Goal: Task Accomplishment & Management: Use online tool/utility

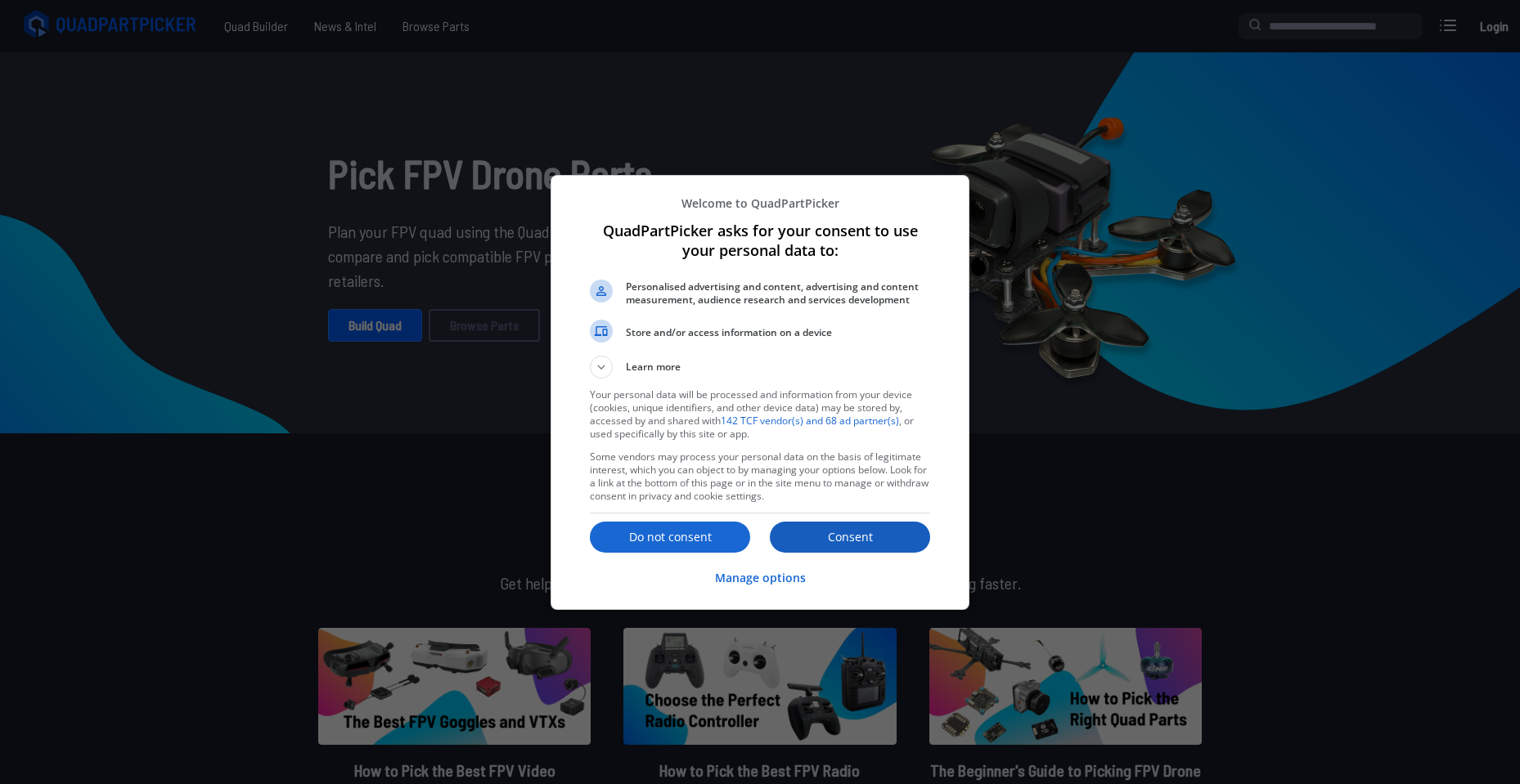
click at [858, 547] on button "Consent" at bounding box center [849, 537] width 161 height 31
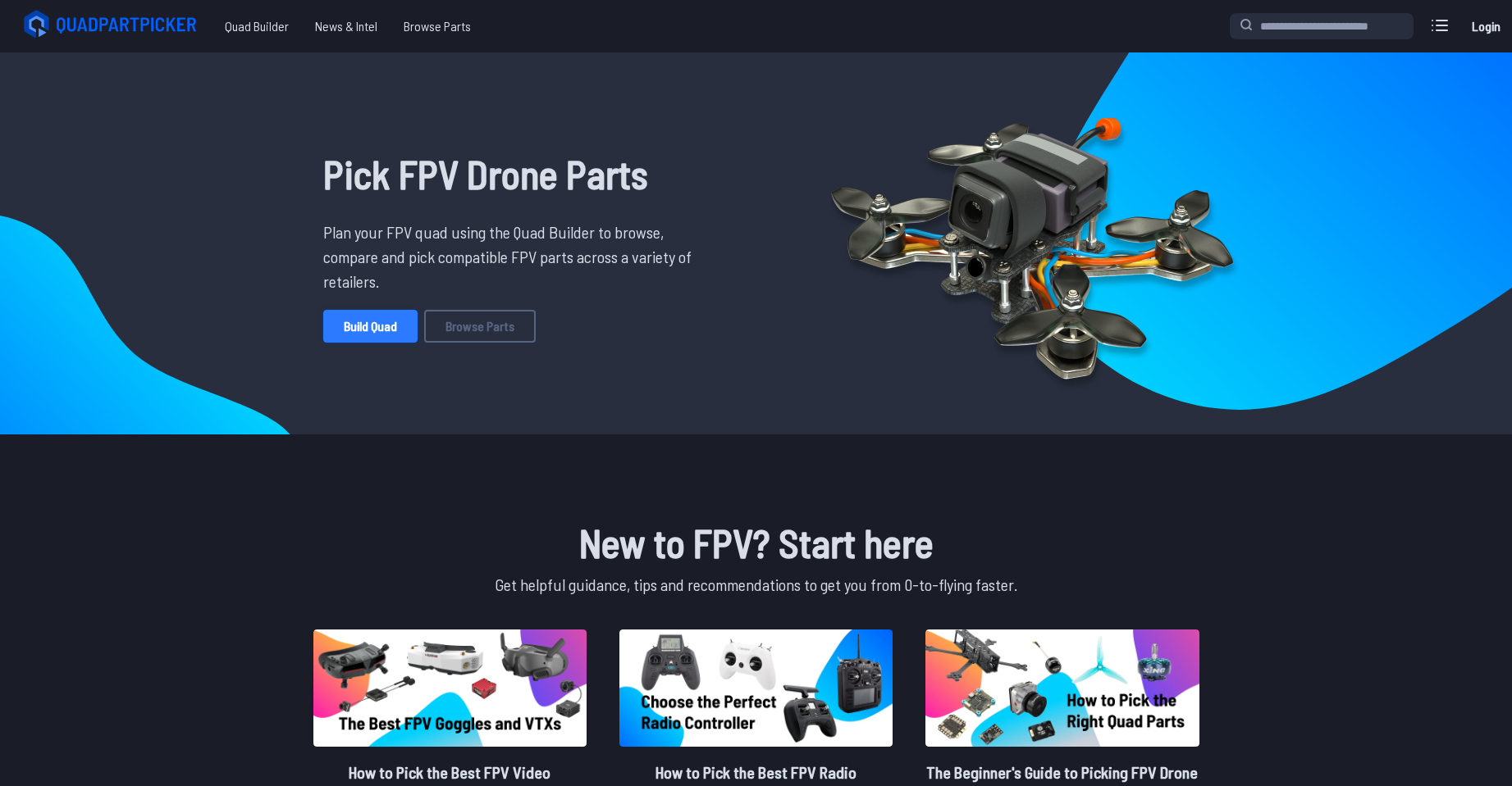
click at [357, 324] on link "Build Quad" at bounding box center [370, 326] width 94 height 33
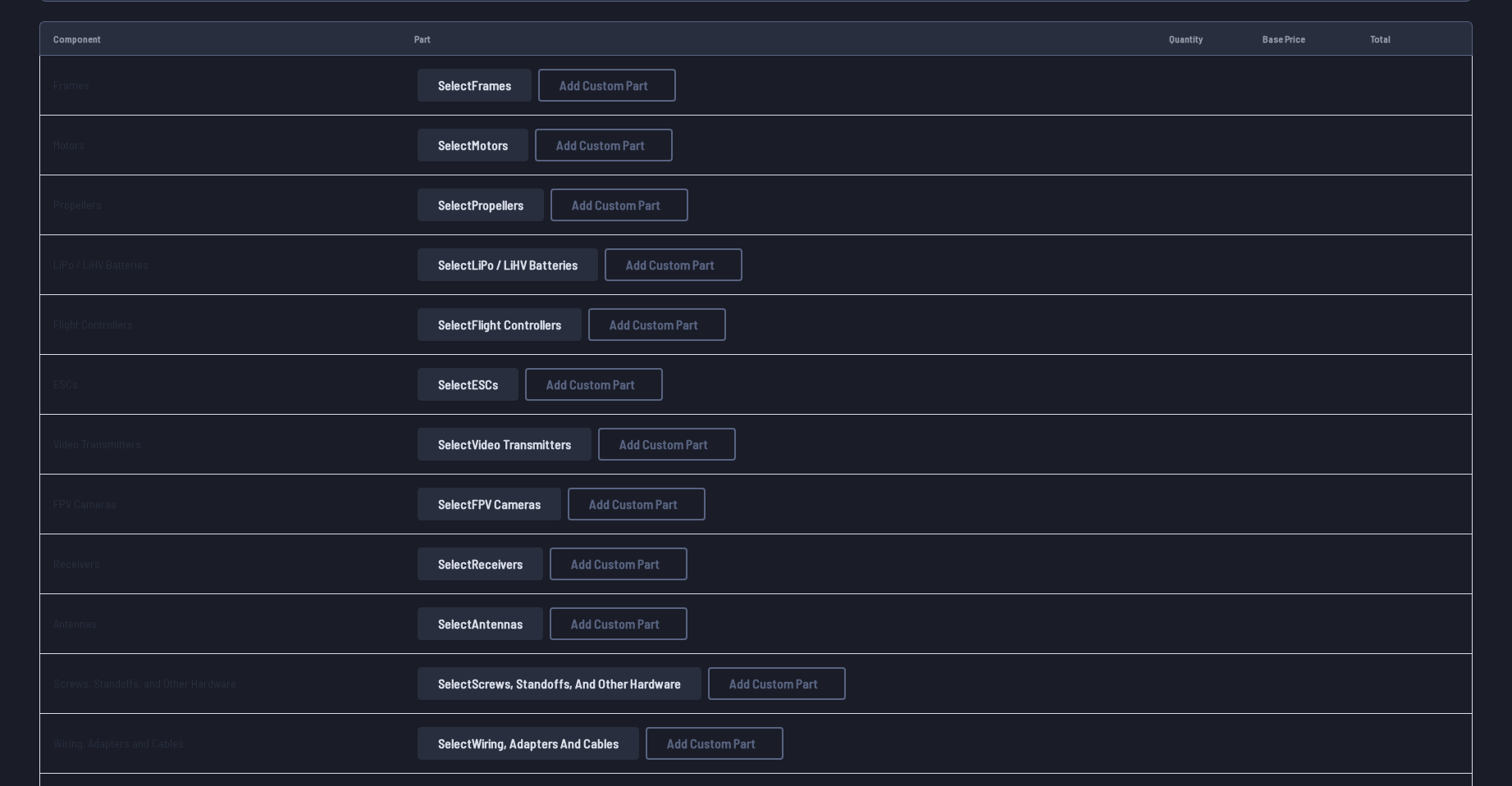
scroll to position [246, 0]
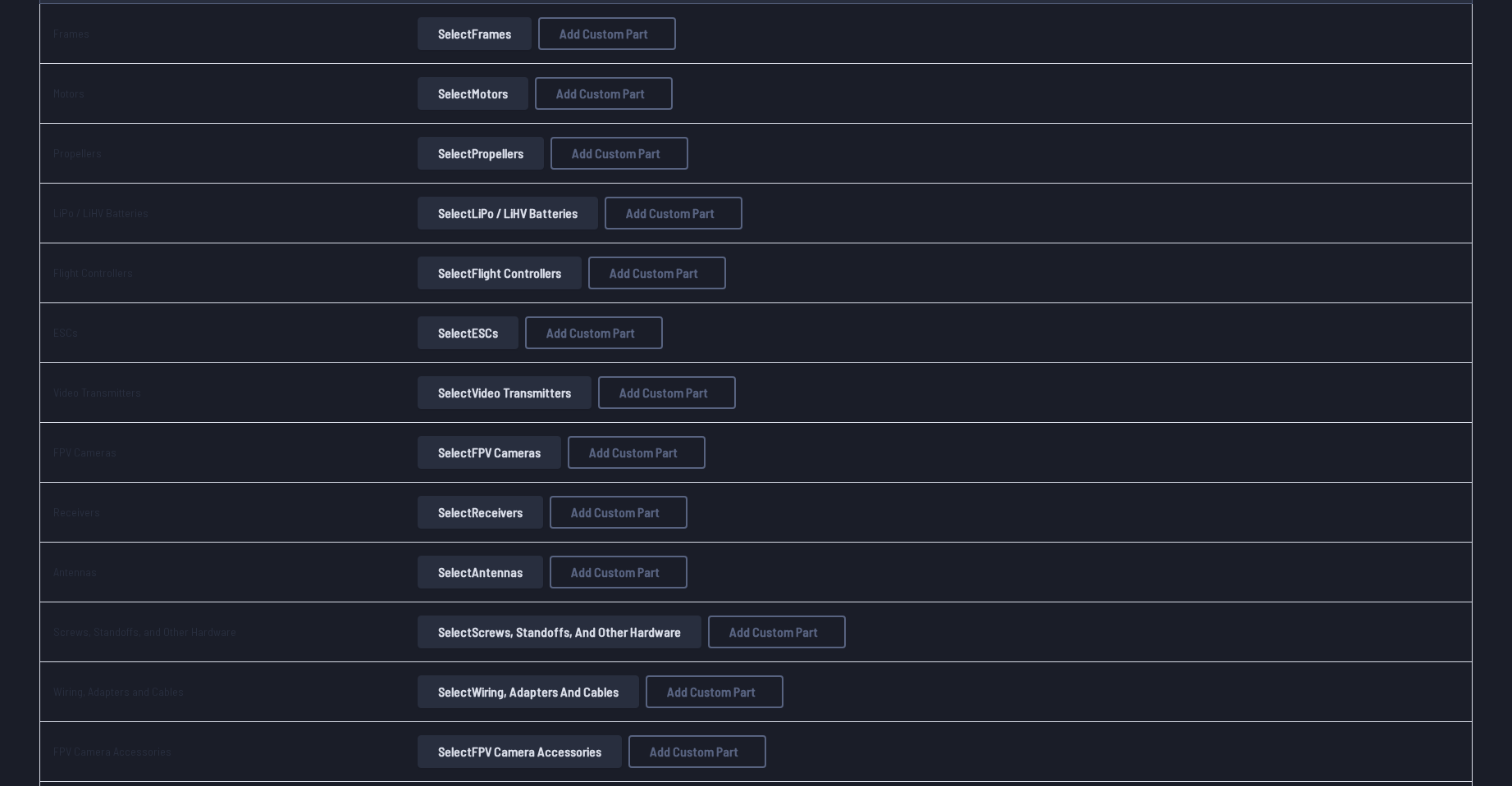
click at [488, 451] on button "Select FPV Cameras" at bounding box center [489, 452] width 143 height 33
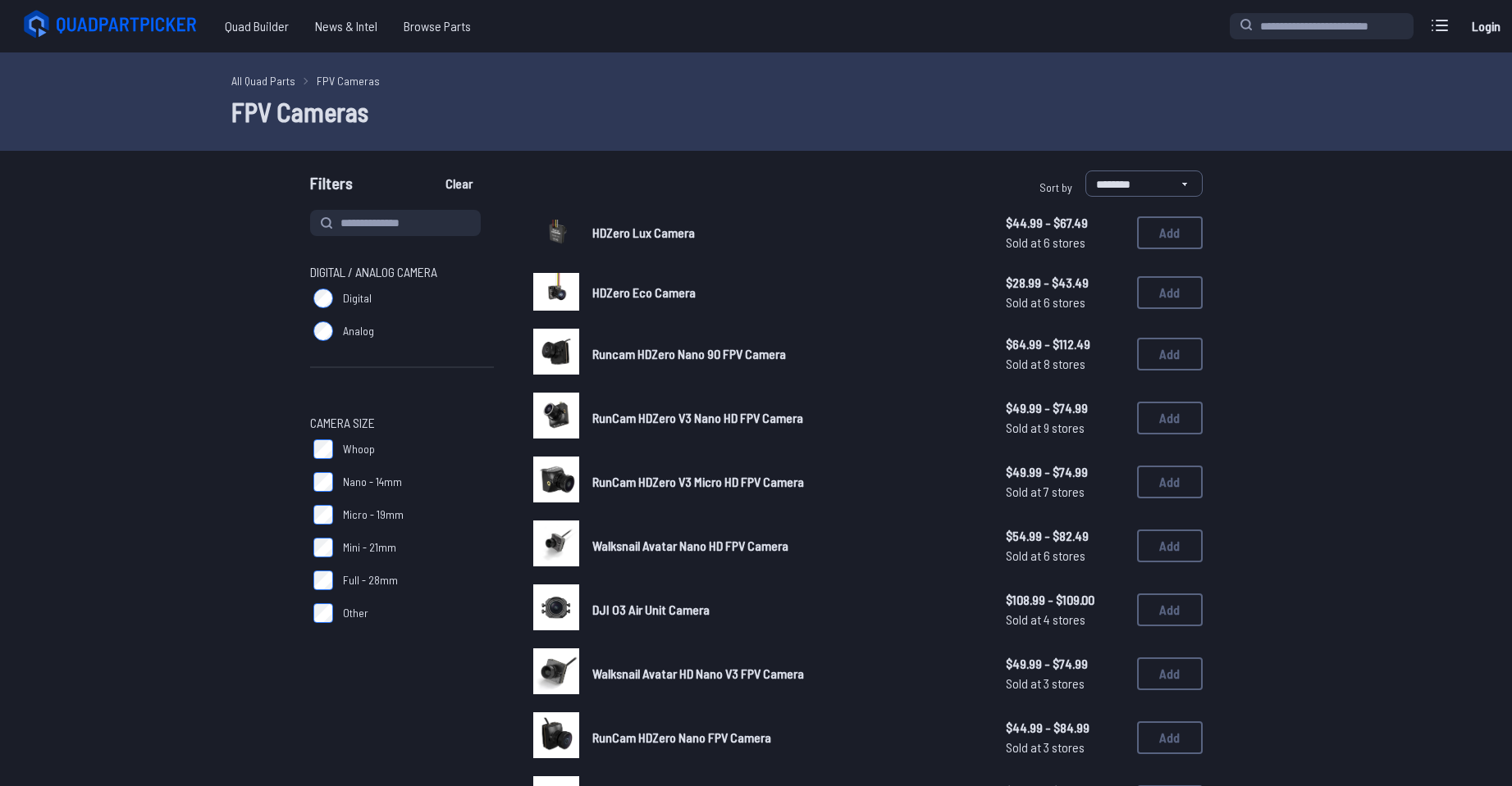
scroll to position [82, 0]
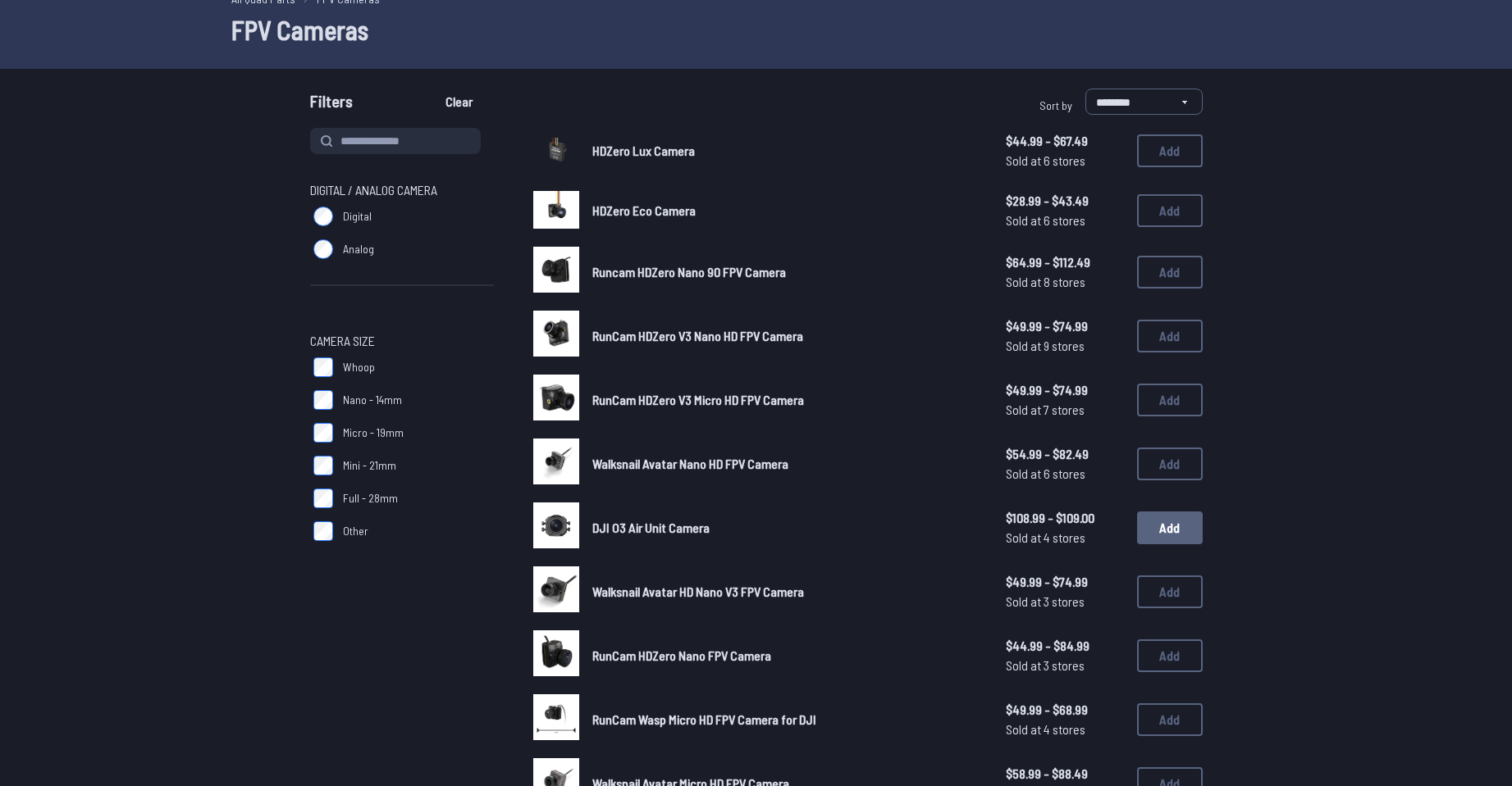
click at [1163, 524] on button "Add" at bounding box center [1169, 527] width 65 height 33
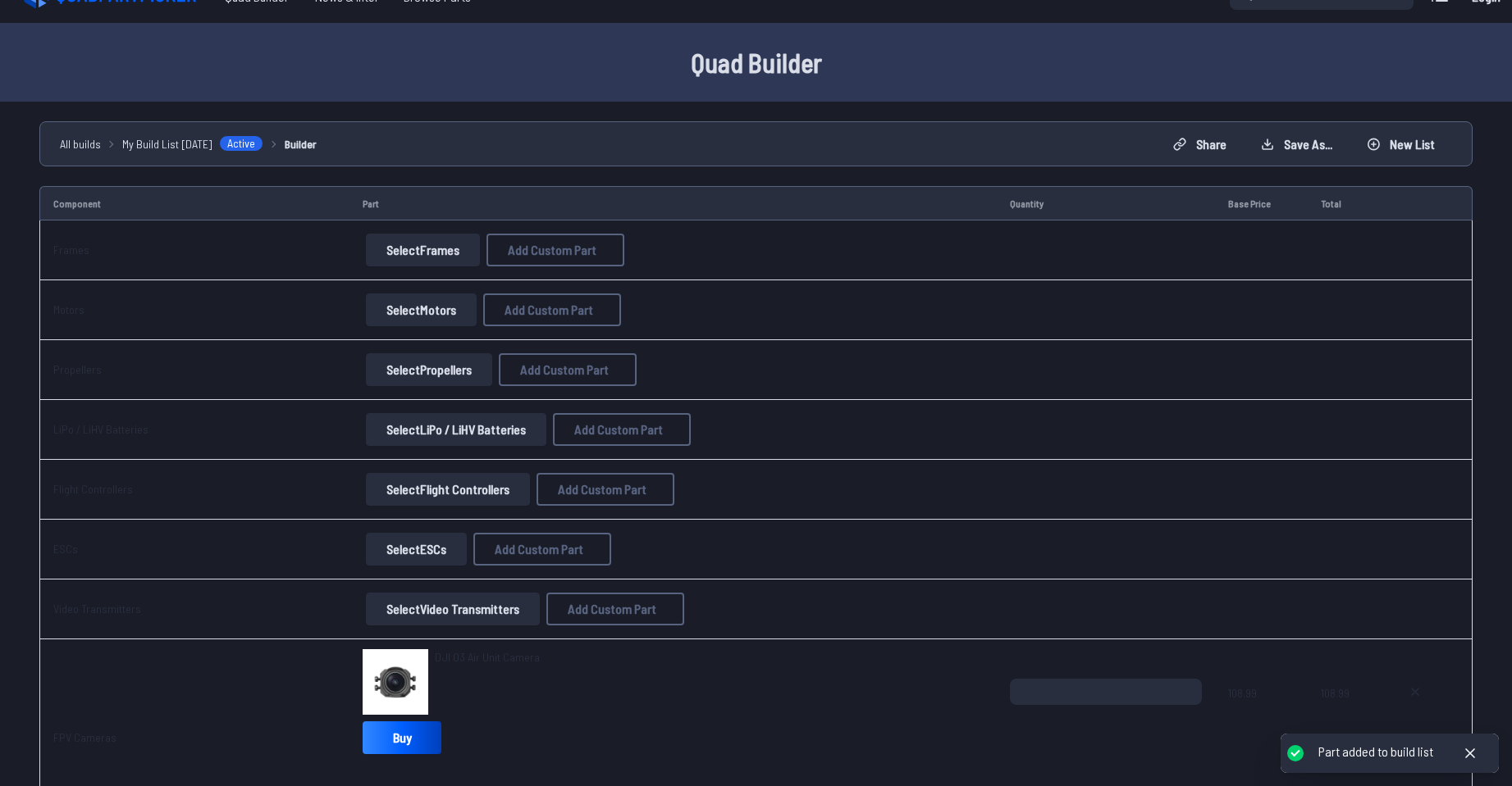
click at [419, 616] on button "Select Video Transmitters" at bounding box center [453, 609] width 174 height 33
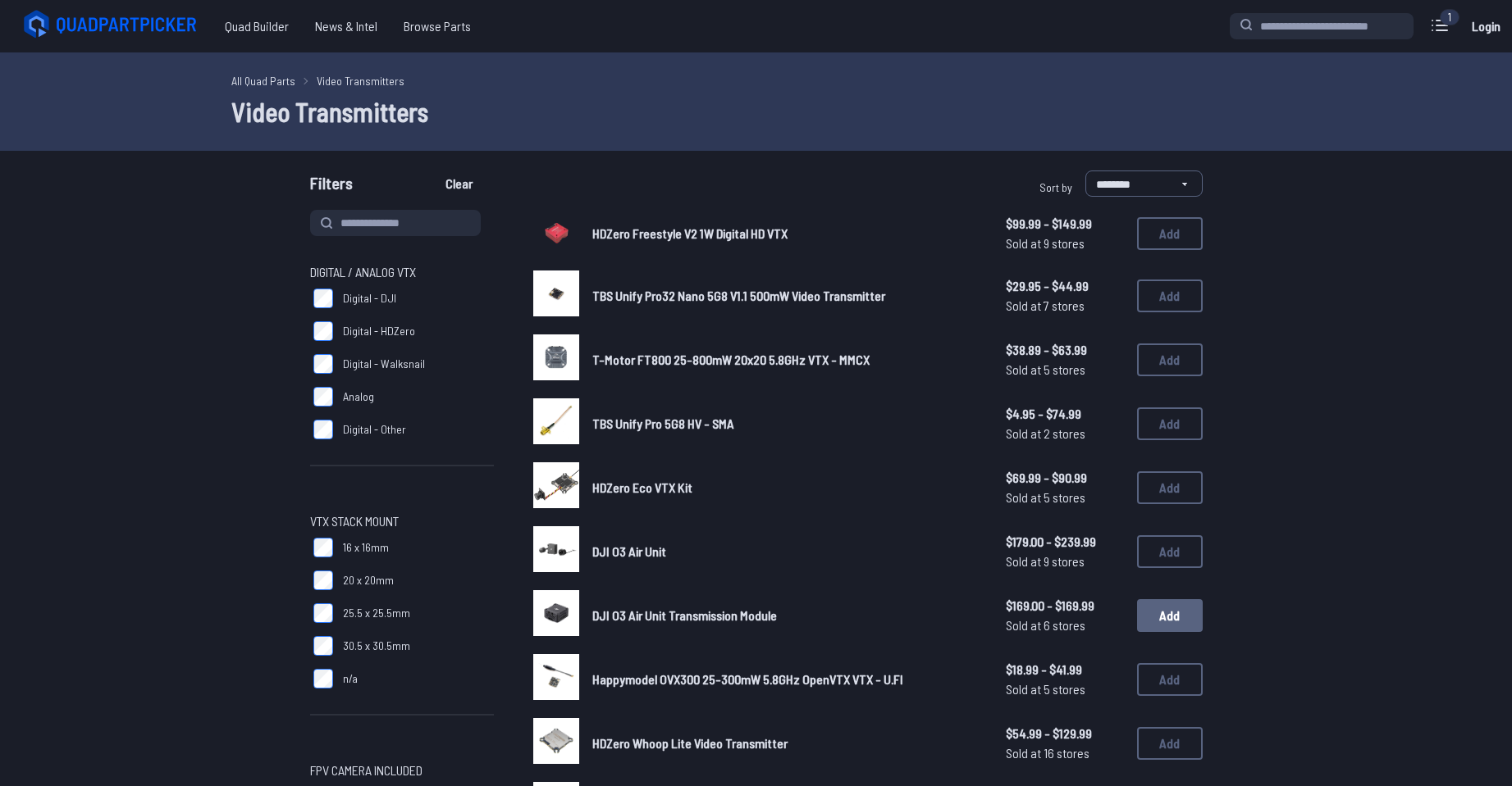
click at [1176, 611] on button "Add" at bounding box center [1169, 616] width 65 height 33
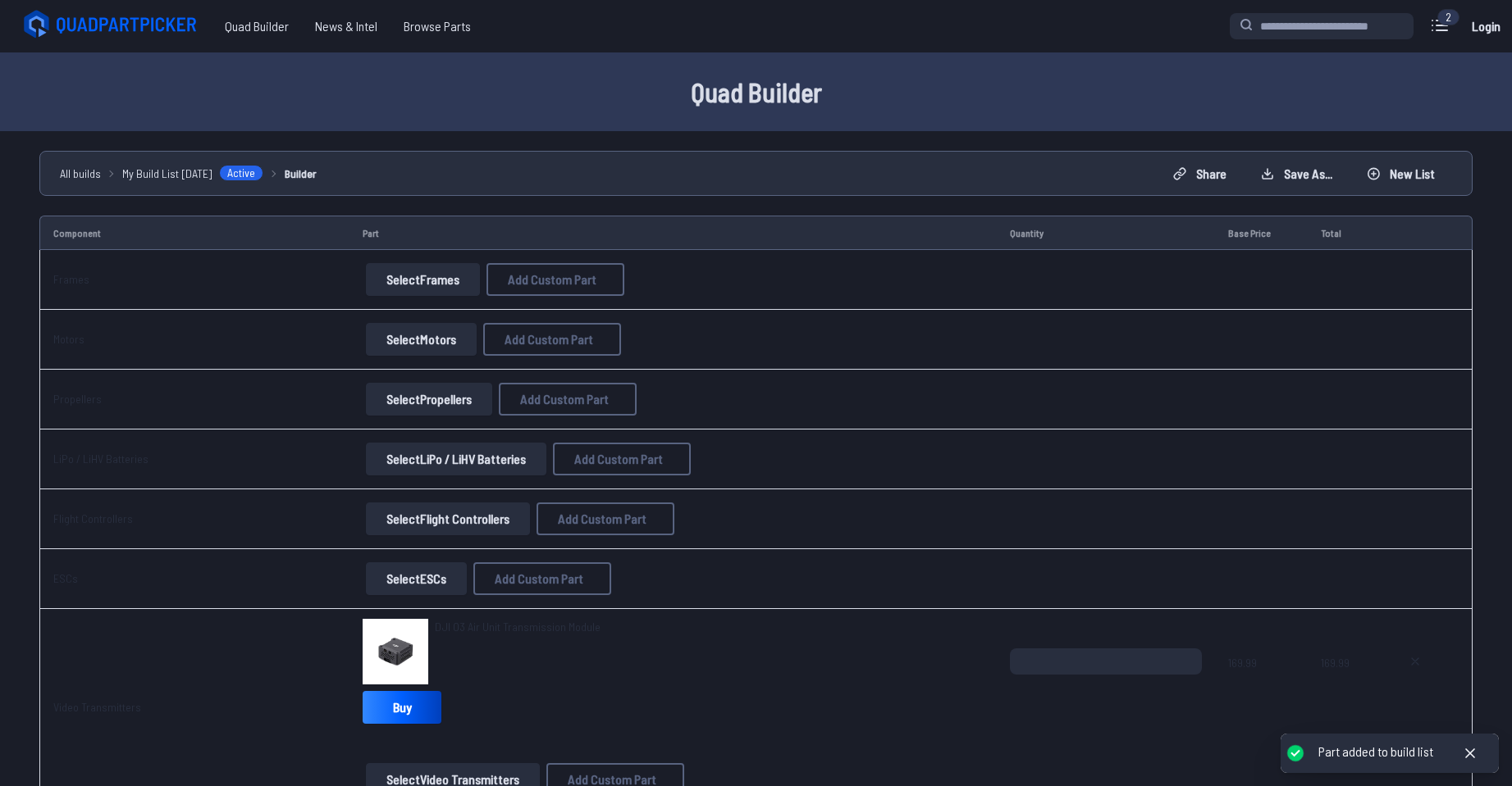
click at [415, 277] on button "Select Frames" at bounding box center [423, 279] width 114 height 33
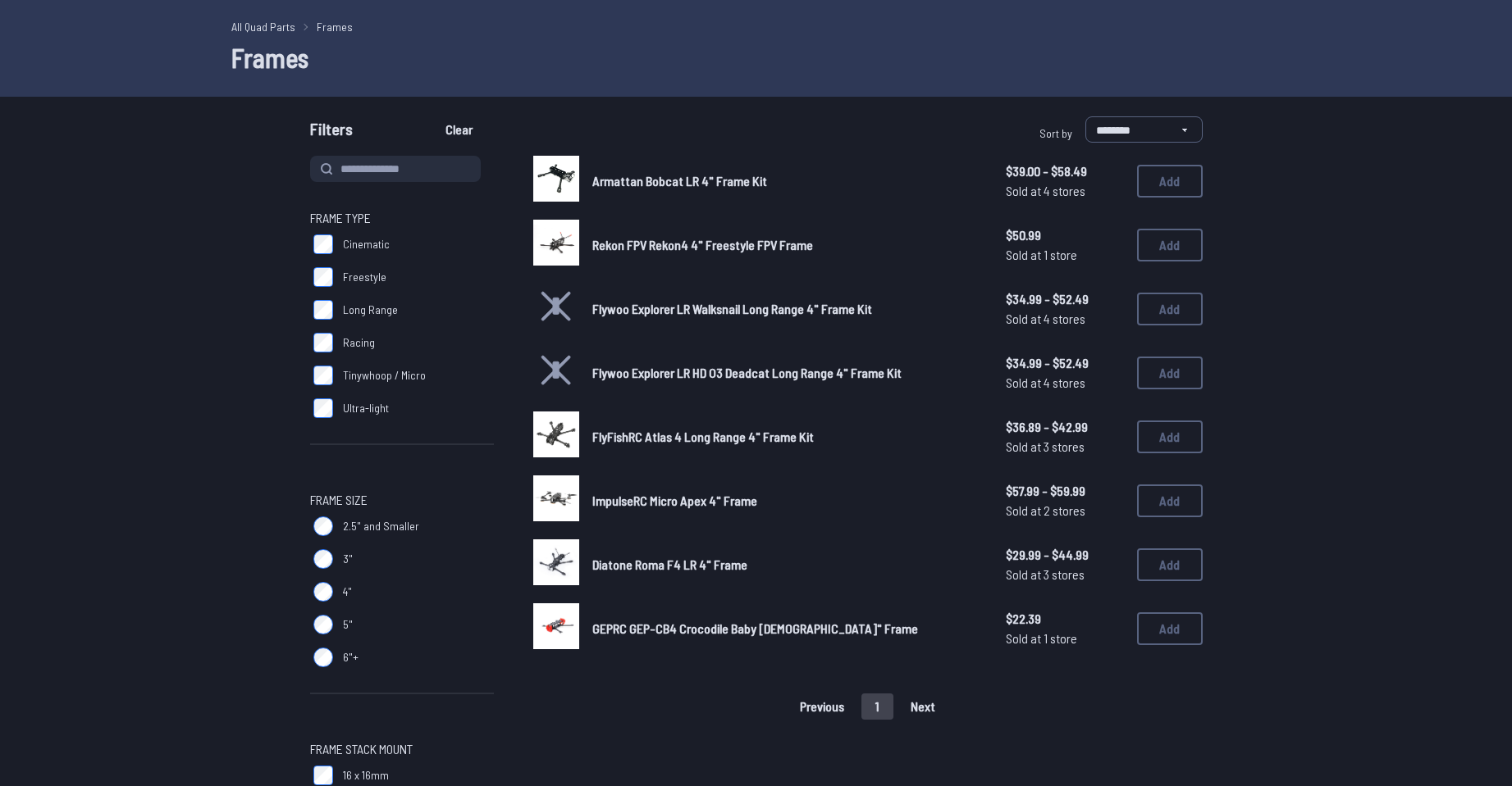
scroll to position [164, 0]
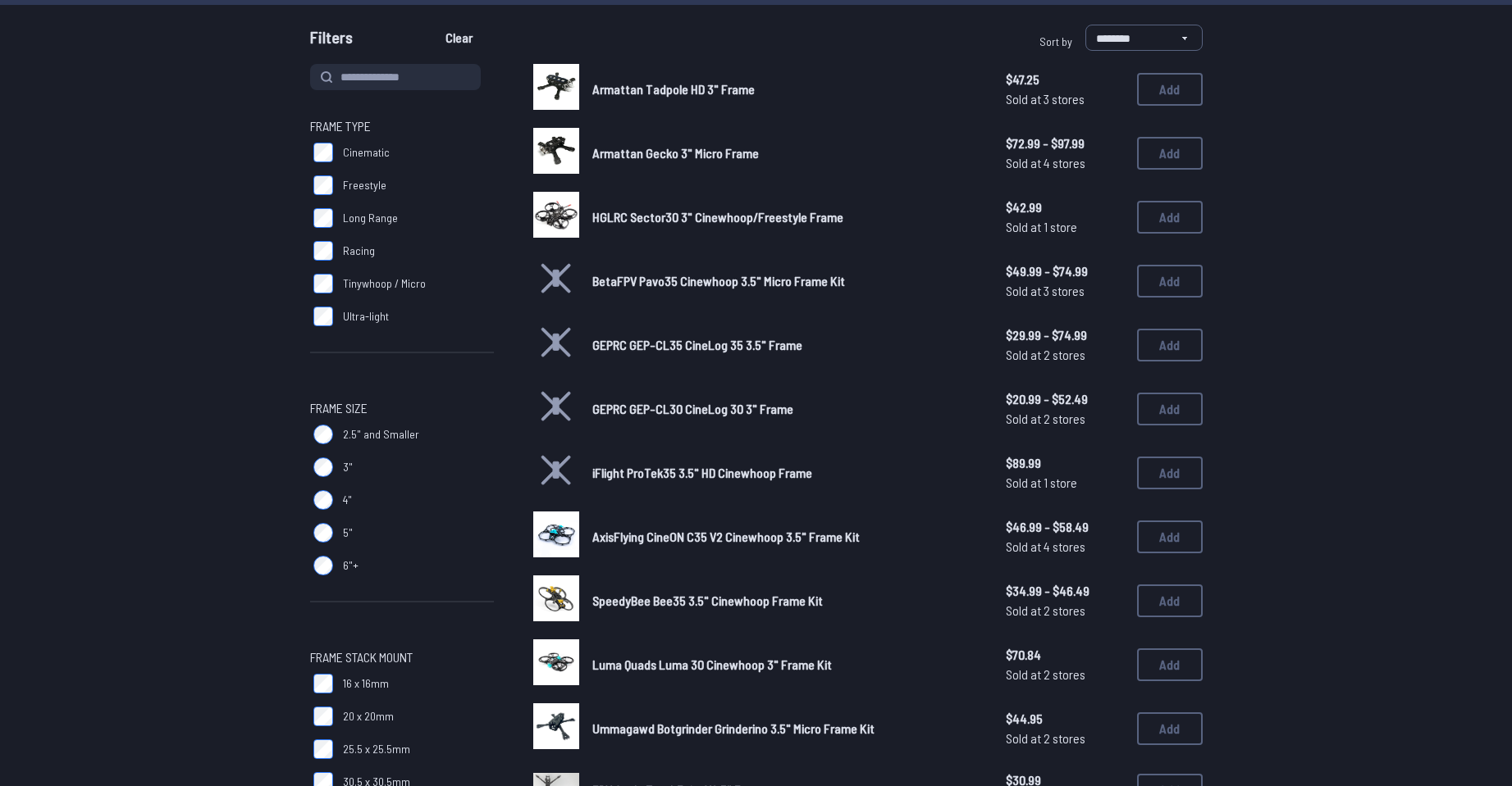
scroll to position [164, 0]
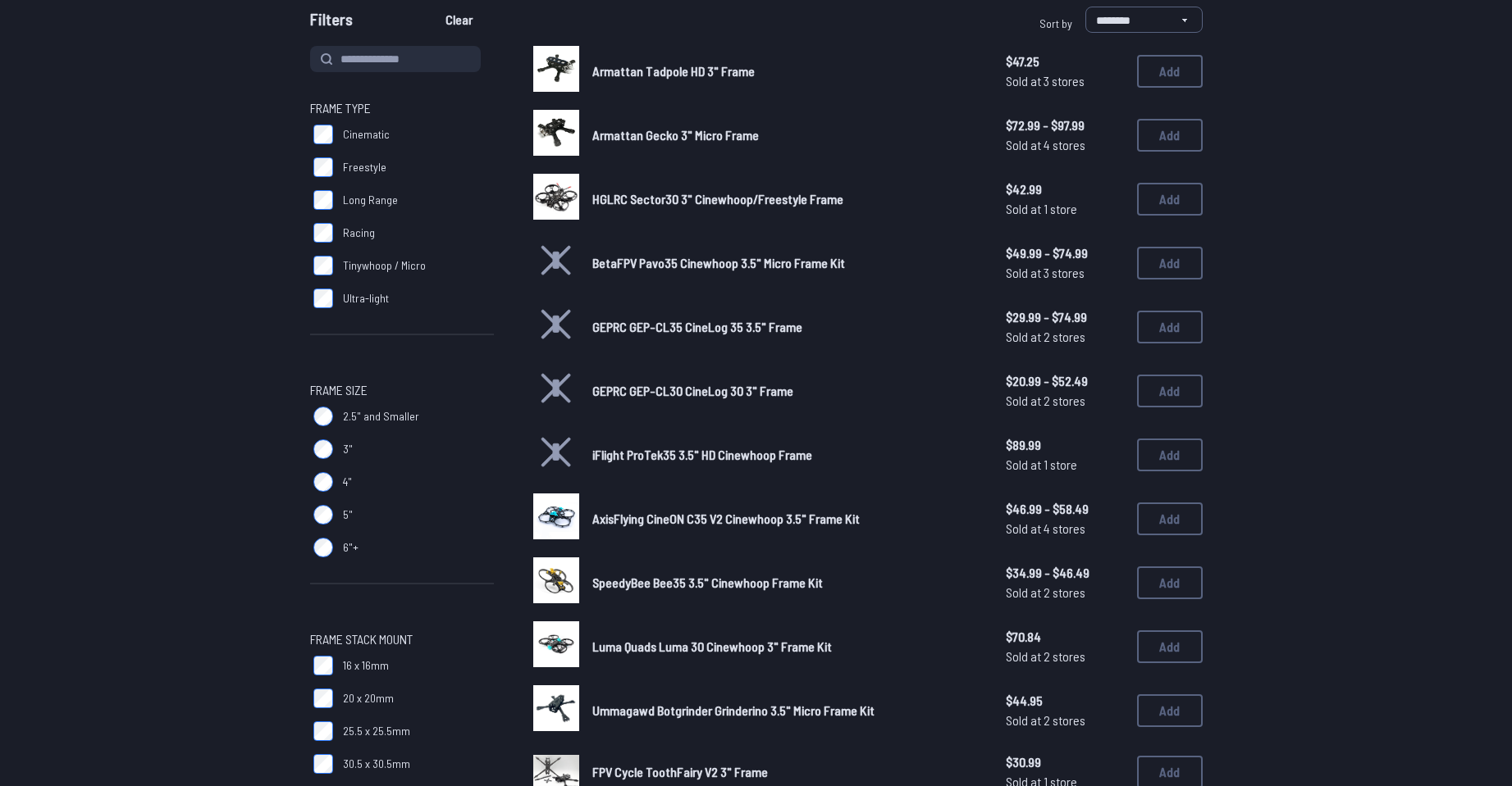
click at [824, 711] on span "Ummagawd Botgrinder Grinderino 3.5" Micro Frame Kit" at bounding box center [733, 710] width 282 height 16
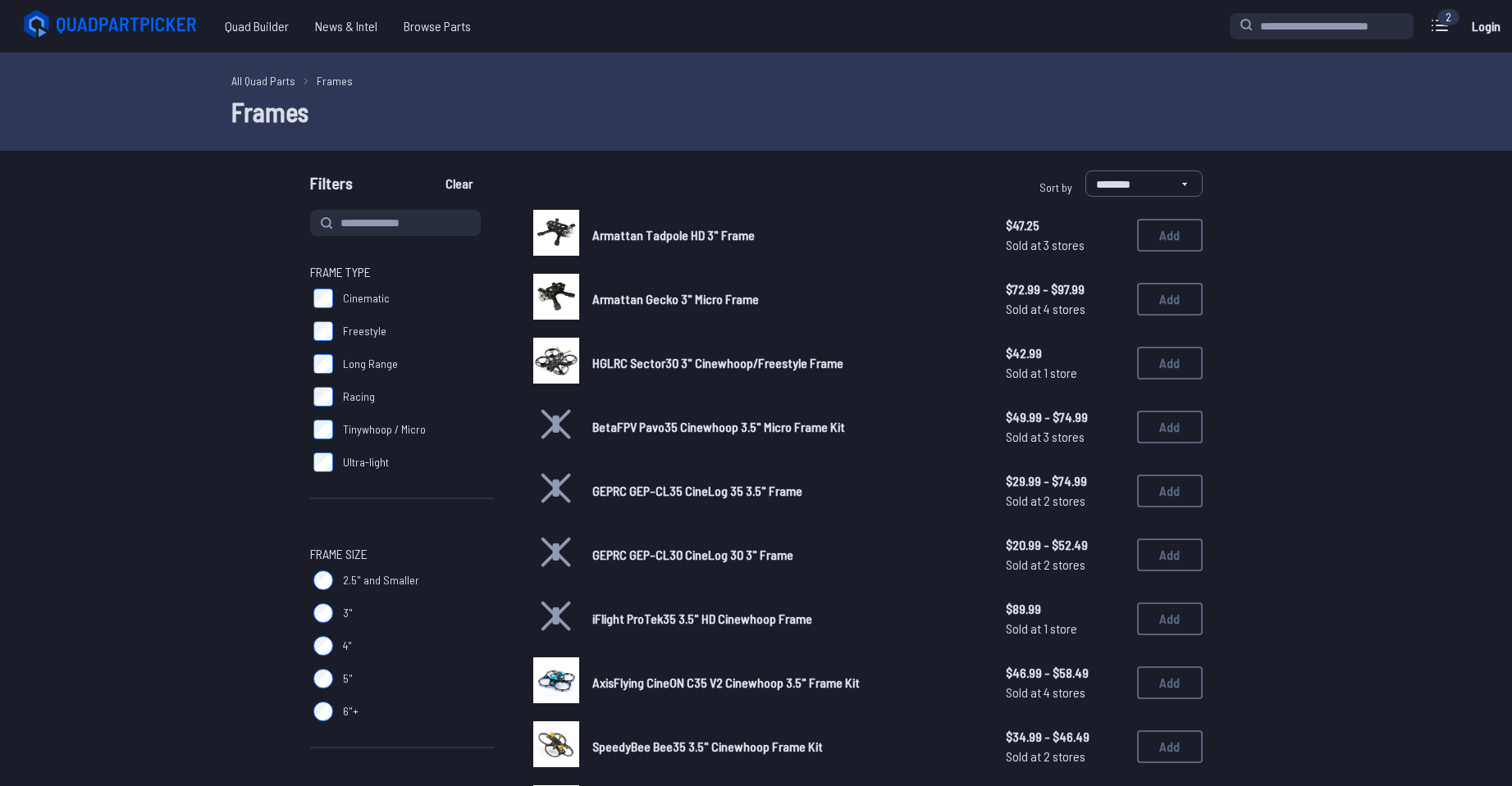
click at [653, 237] on span "Armattan Tadpole HD 3" Frame" at bounding box center [674, 235] width 162 height 16
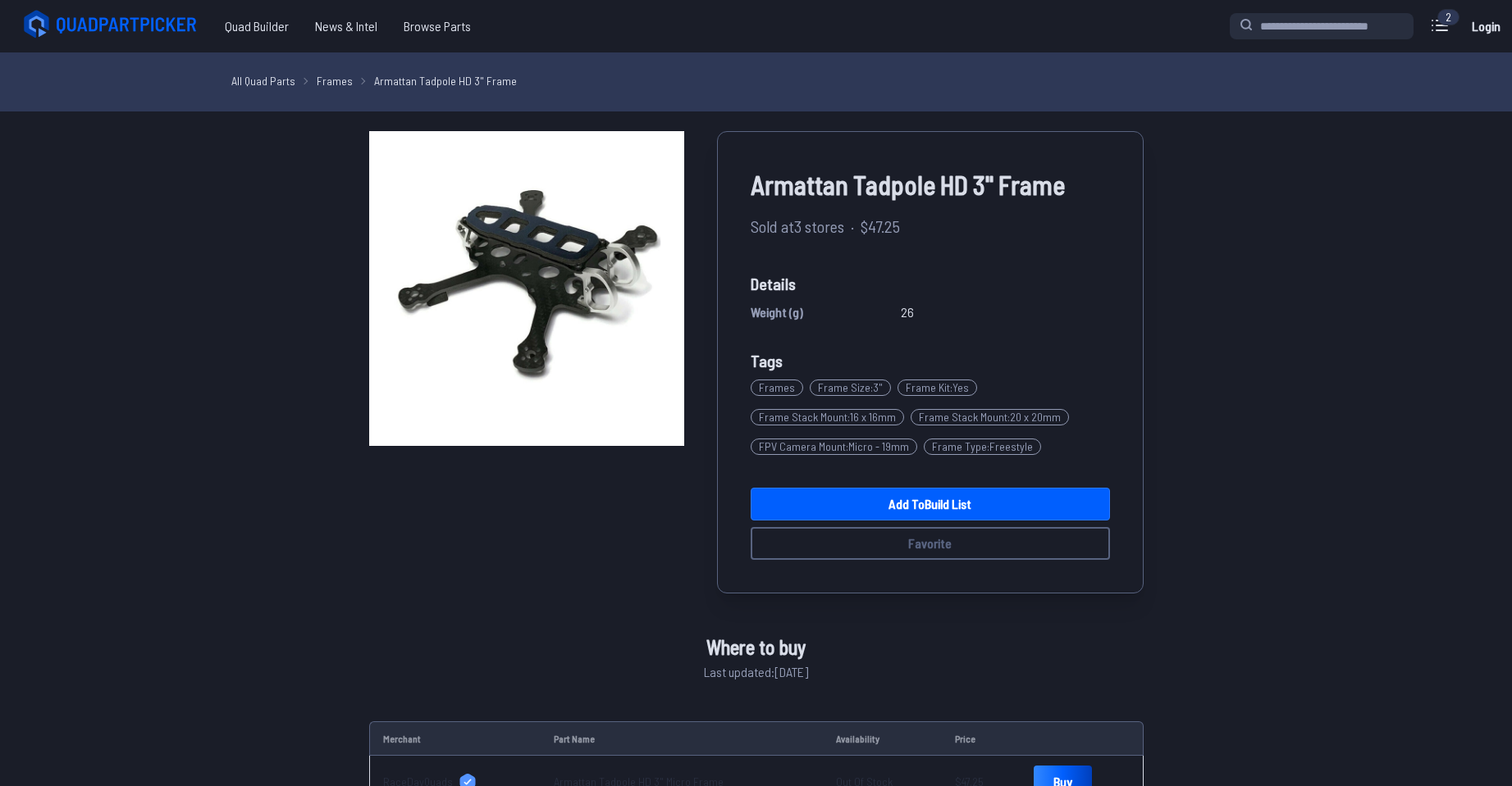
drag, startPoint x: 237, startPoint y: 328, endPoint x: 251, endPoint y: 335, distance: 15.7
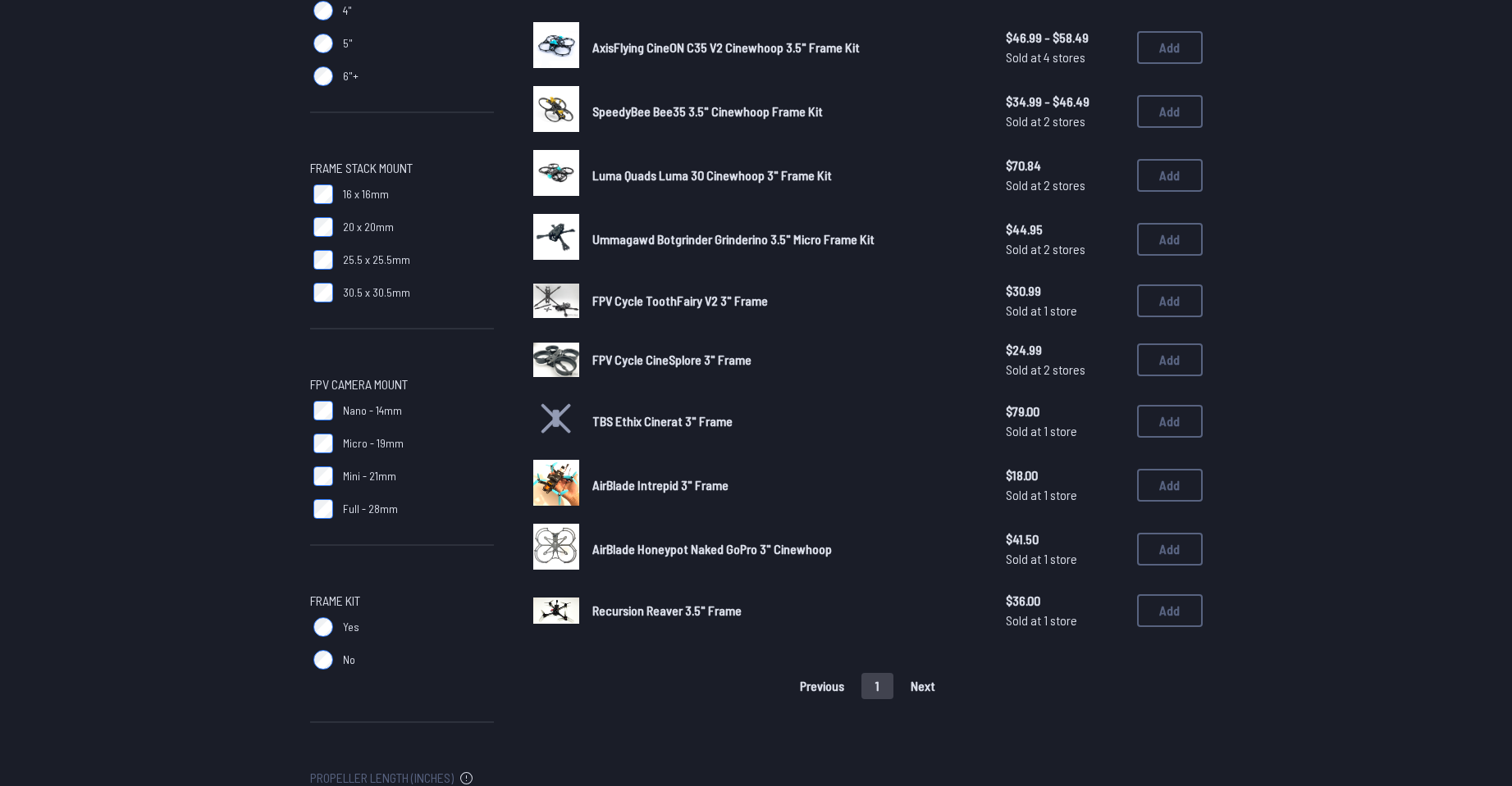
scroll to position [656, 0]
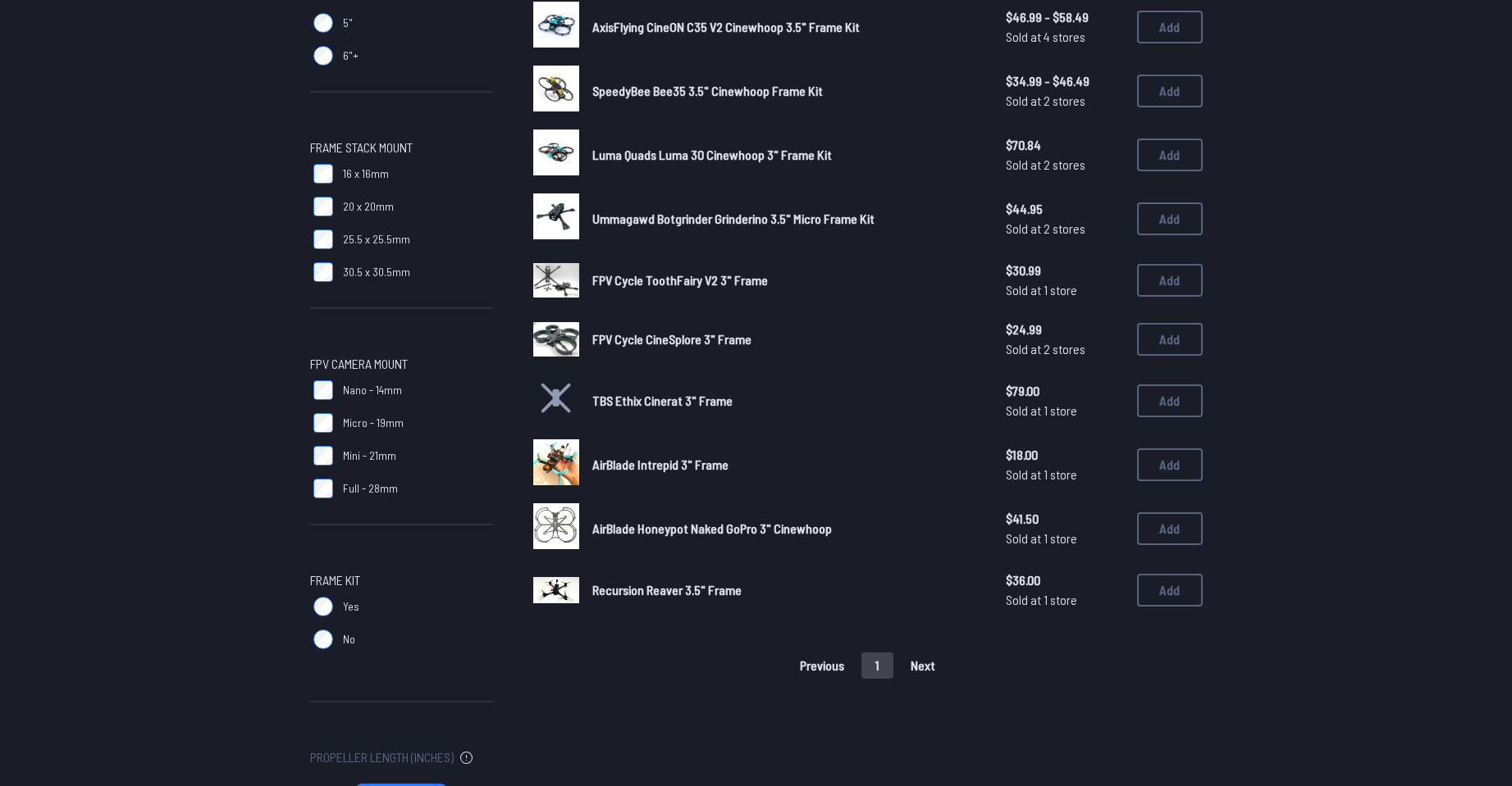
click at [654, 593] on span "Recursion Reaver 3.5" Frame" at bounding box center [667, 590] width 149 height 16
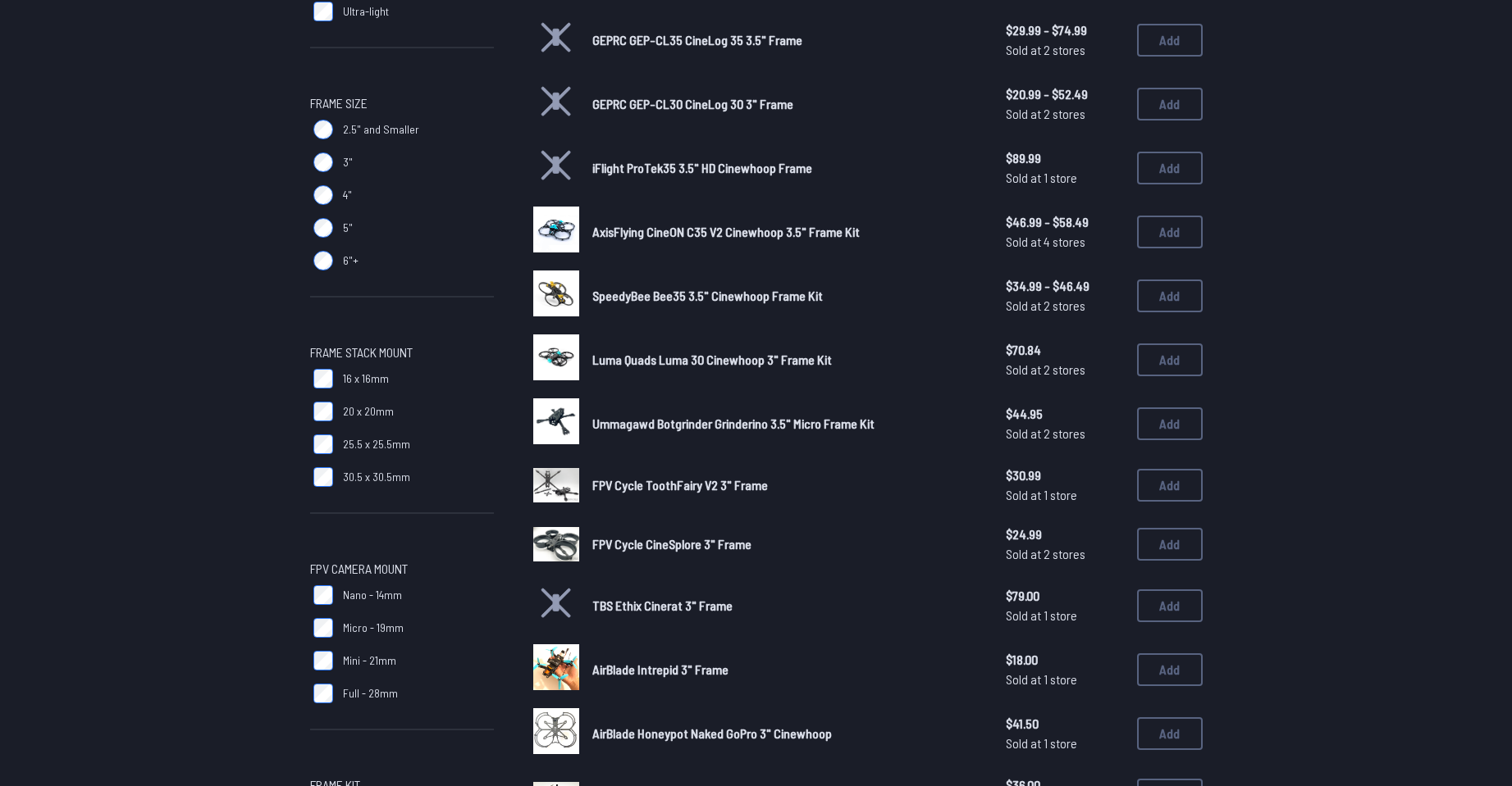
scroll to position [246, 0]
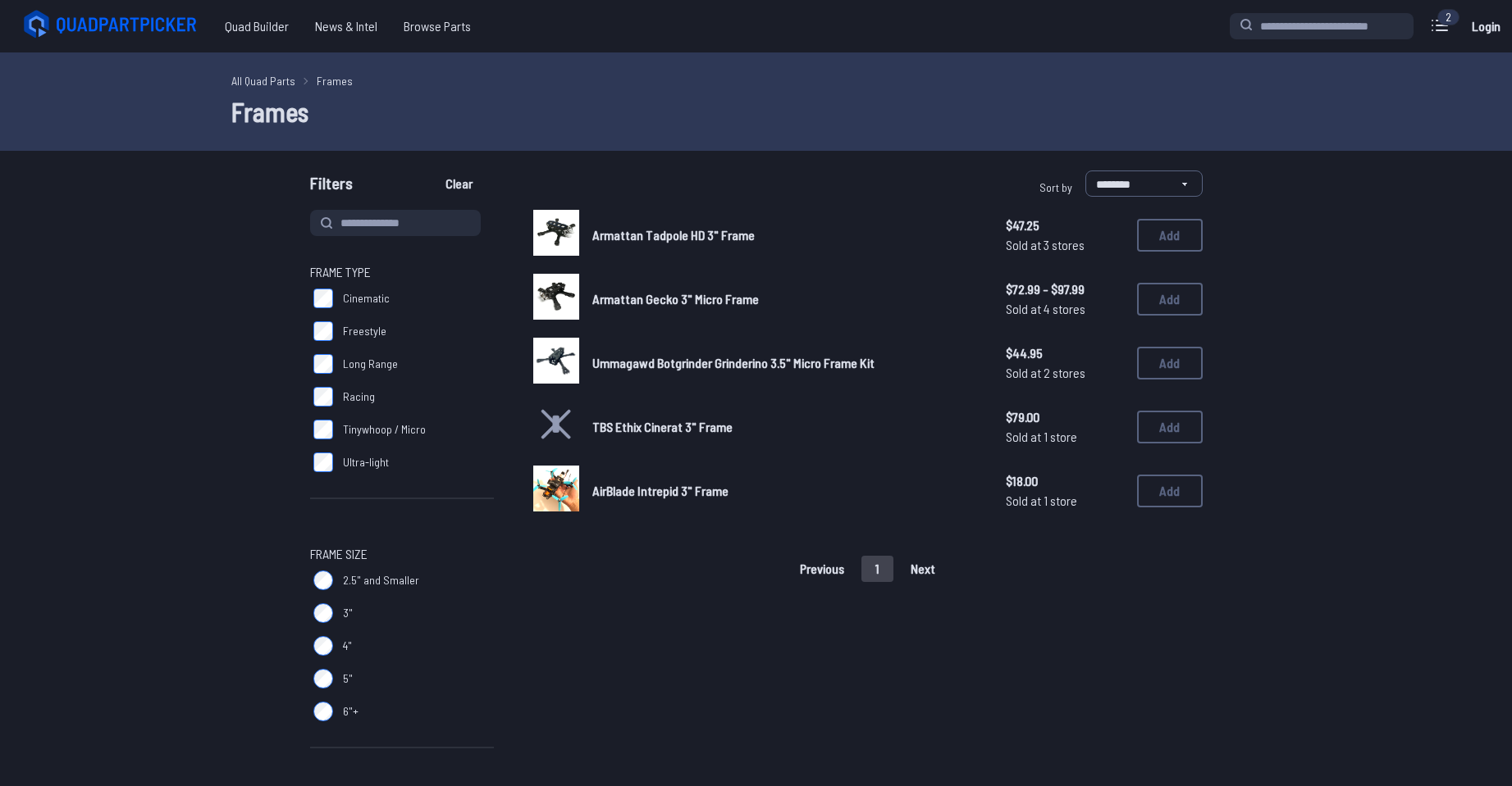
click at [555, 367] on img at bounding box center [555, 360] width 46 height 46
